Goal: Task Accomplishment & Management: Use online tool/utility

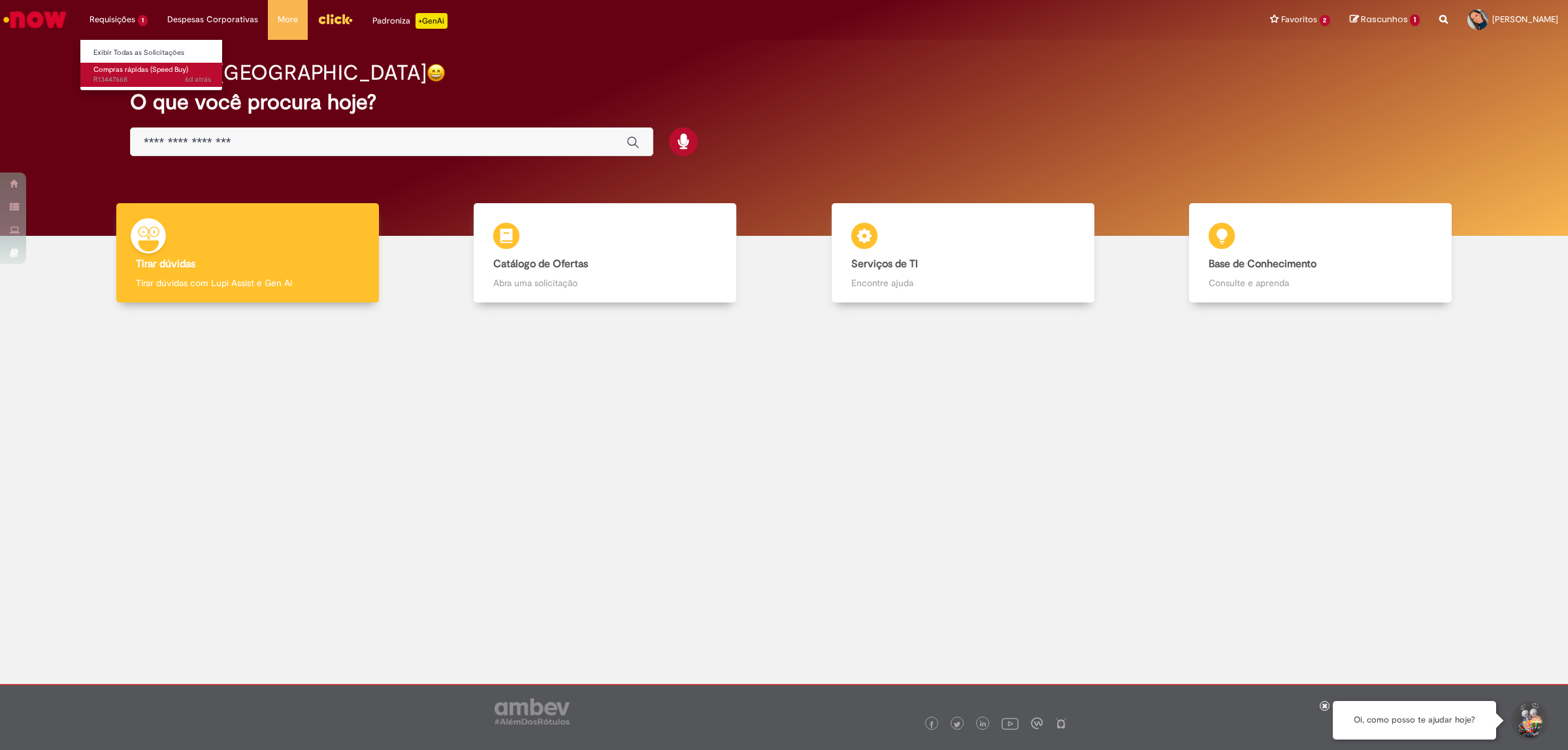
click at [117, 75] on span "6d atrás 6 dias atrás R13447668" at bounding box center [152, 80] width 118 height 11
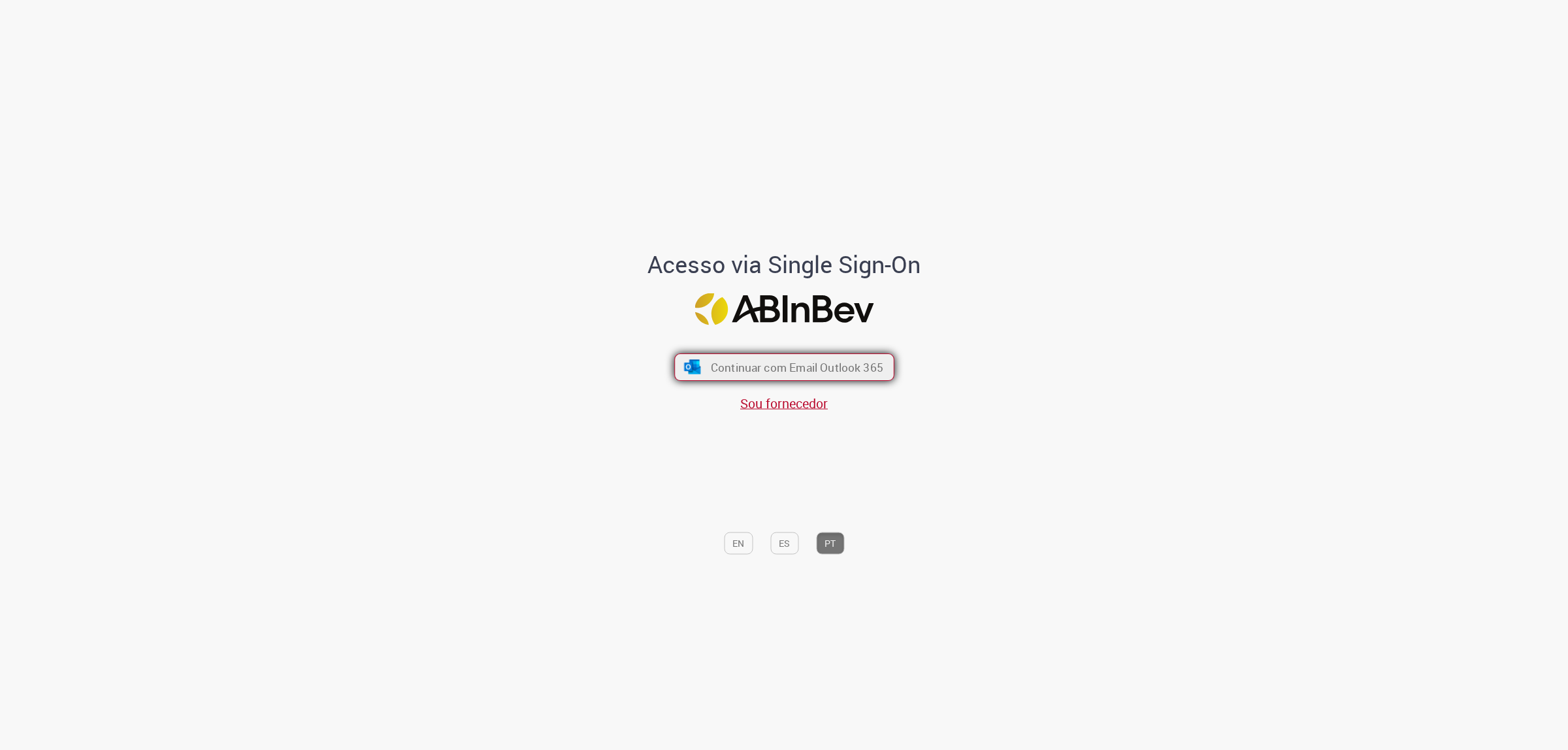
click at [834, 368] on span "Continuar com Email Outlook 365" at bounding box center [796, 367] width 173 height 15
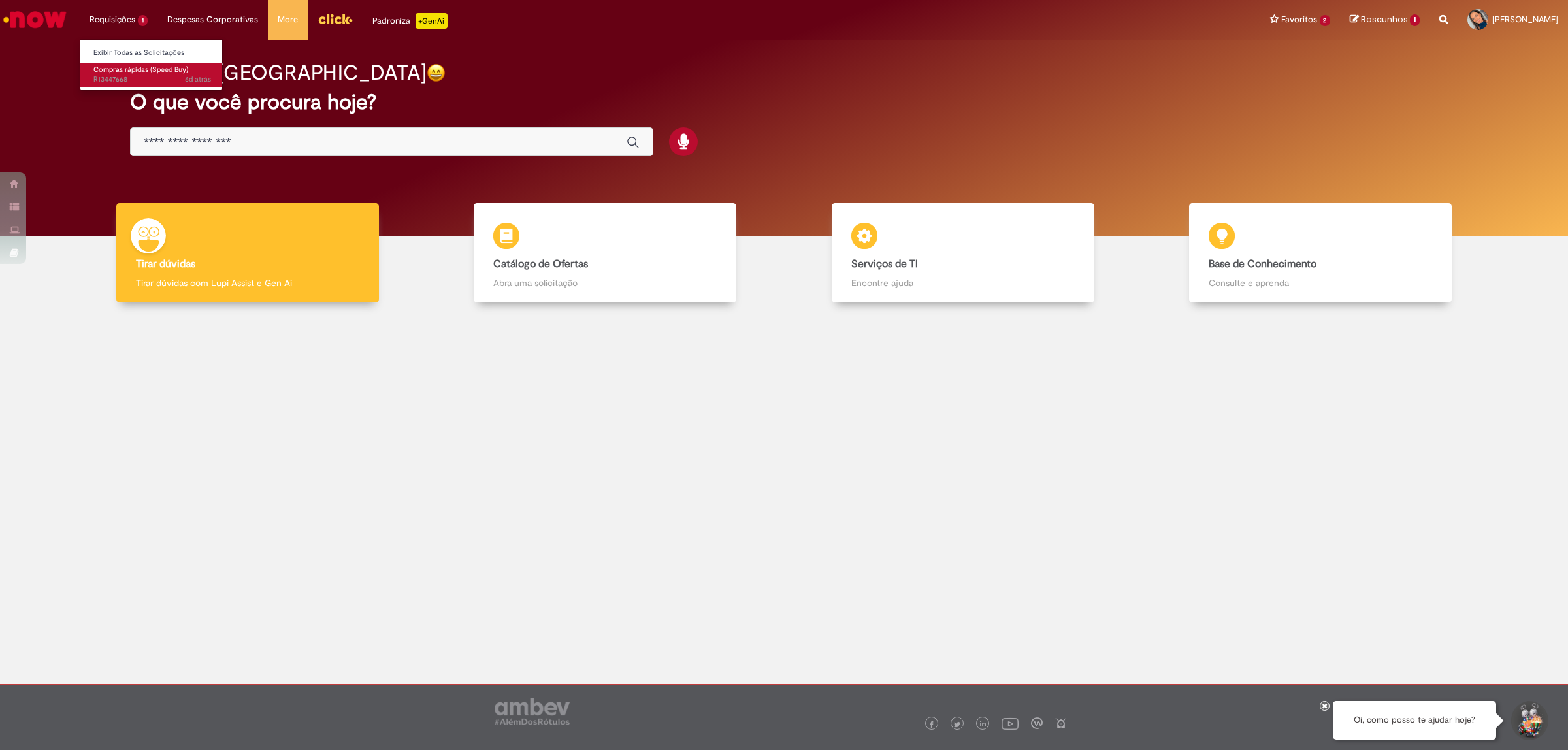
click at [118, 66] on span "Compras rápidas (Speed Buy)" at bounding box center [140, 69] width 95 height 10
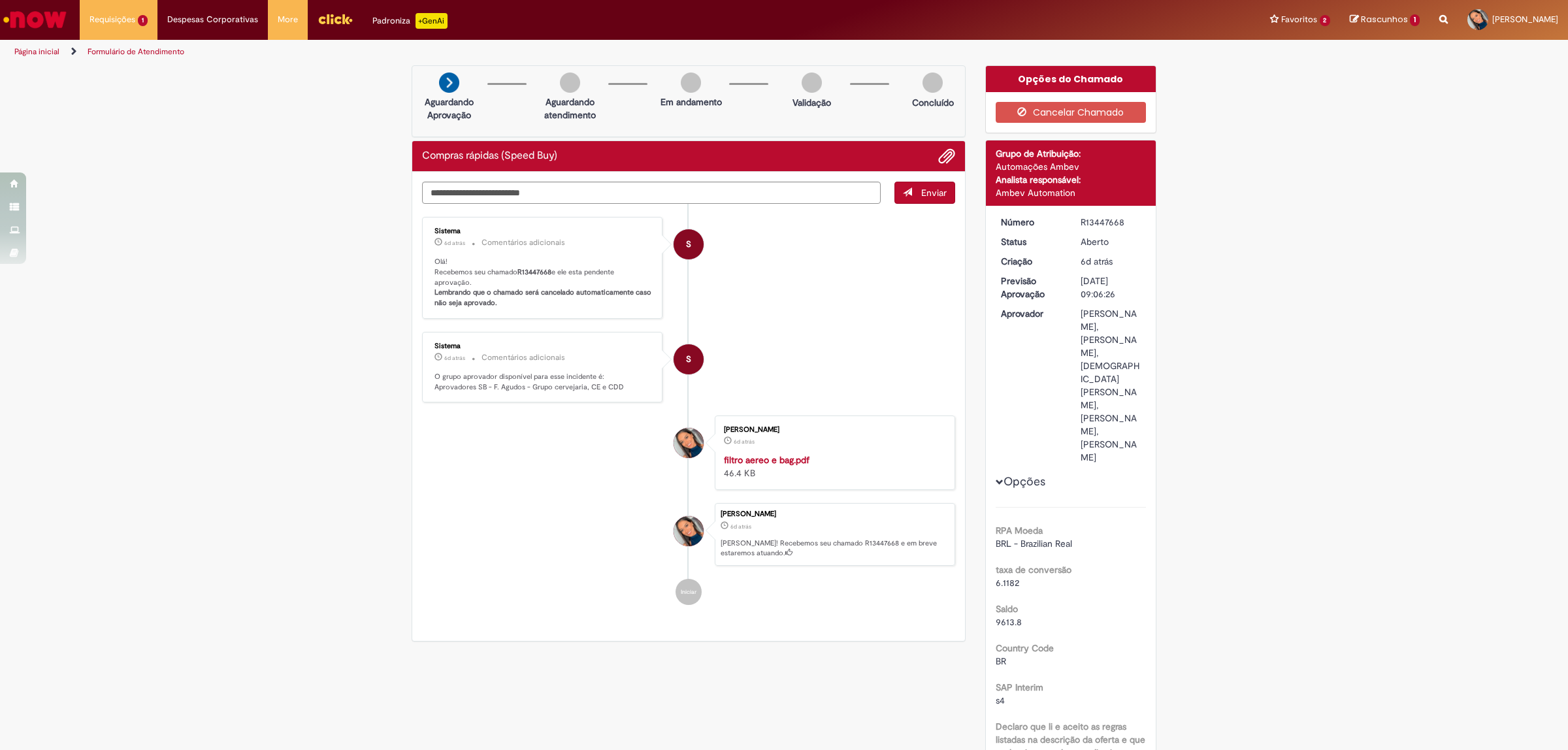
click at [18, 11] on img "Ir para a Homepage" at bounding box center [34, 19] width 68 height 26
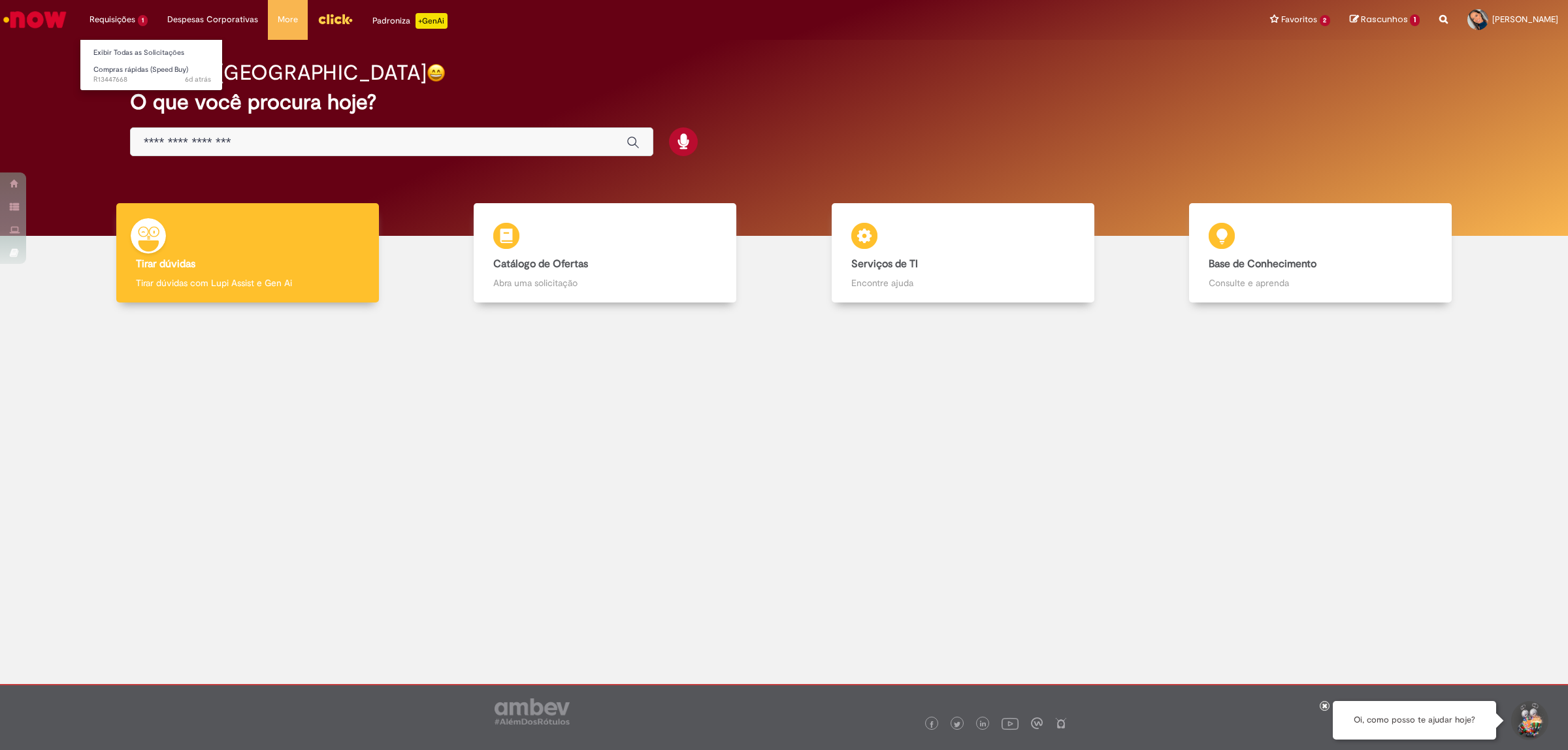
click at [118, 61] on li "Compras rápidas (Speed Buy) 6d atrás 6 dias atrás R13447668" at bounding box center [153, 74] width 144 height 27
click at [114, 65] on span "Compras rápidas (Speed Buy)" at bounding box center [140, 69] width 95 height 10
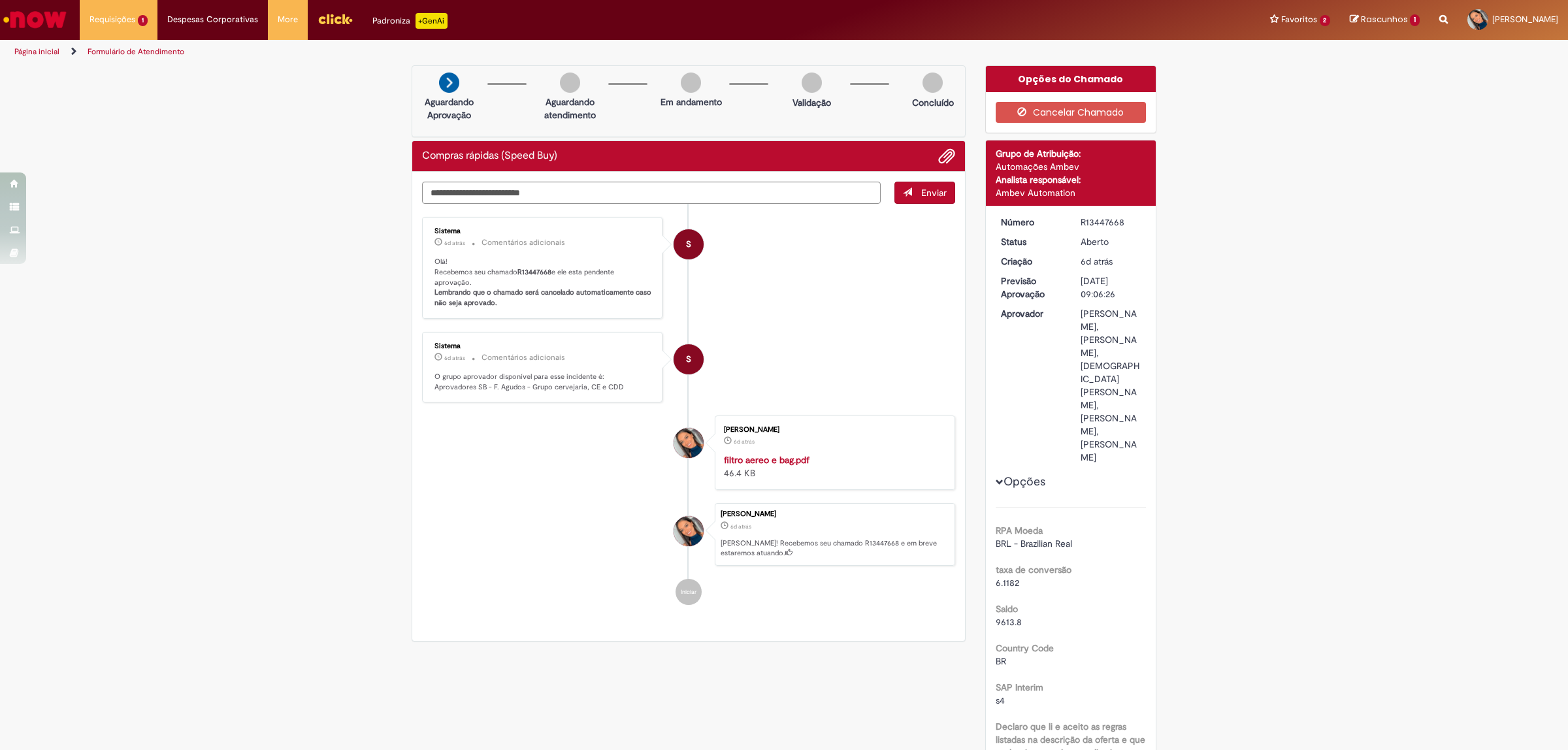
click at [50, 14] on img "Ir para a Homepage" at bounding box center [34, 19] width 68 height 26
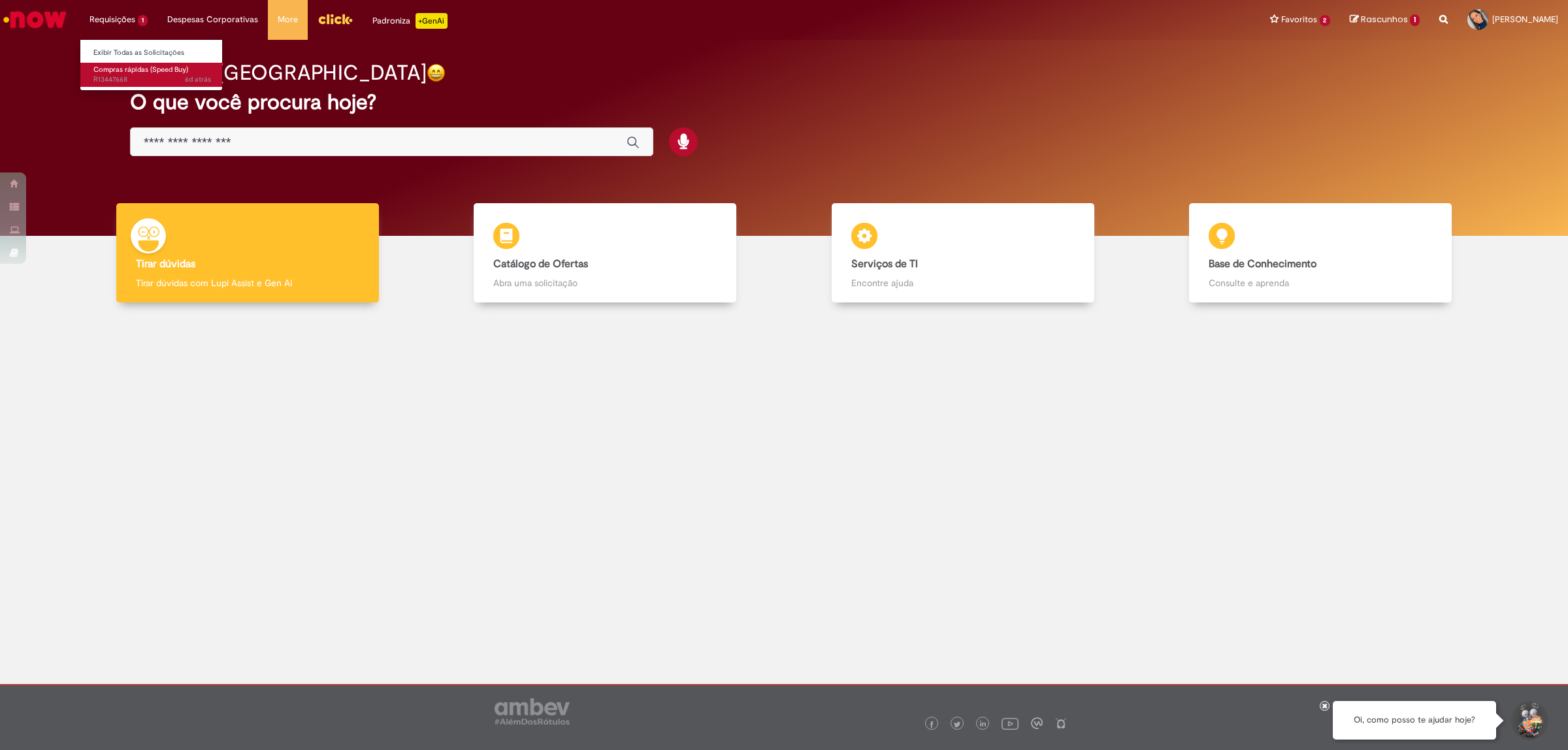
click at [132, 63] on link "Compras rápidas (Speed Buy) 6d atrás 6 dias atrás R13447668" at bounding box center [153, 75] width 144 height 25
